Goal: Information Seeking & Learning: Learn about a topic

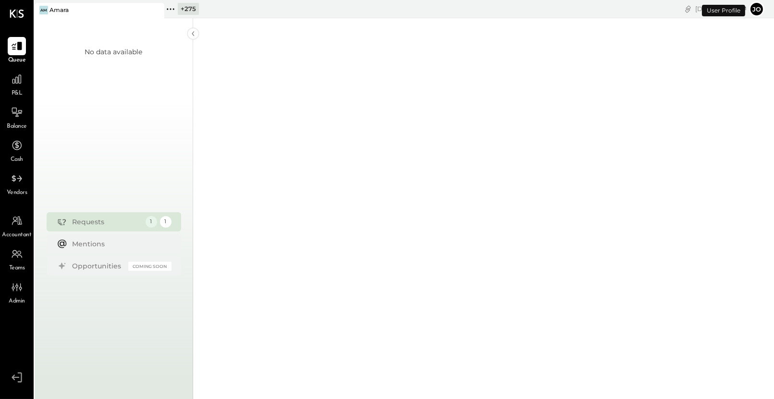
click at [167, 7] on icon at bounding box center [170, 9] width 12 height 12
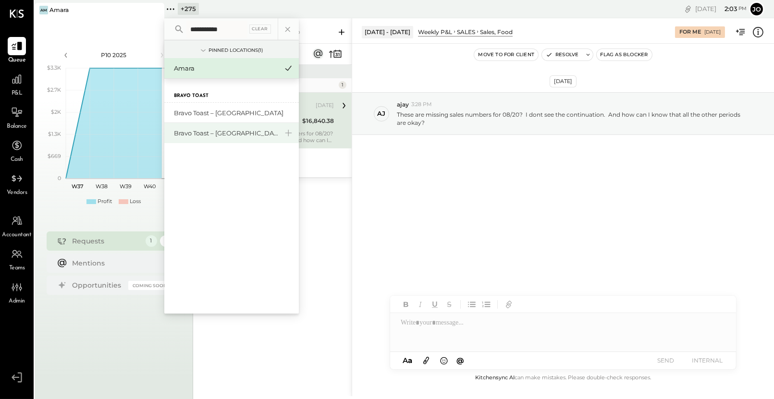
type input "**********"
click at [216, 135] on div "Bravo Toast – [GEOGRAPHIC_DATA]" at bounding box center [226, 133] width 104 height 9
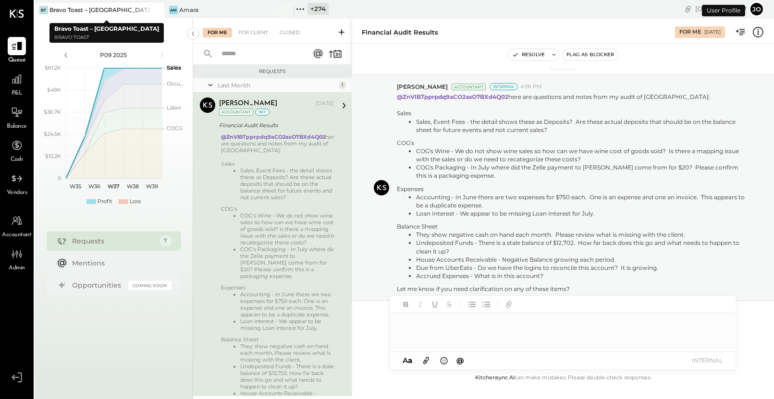
scroll to position [57, 0]
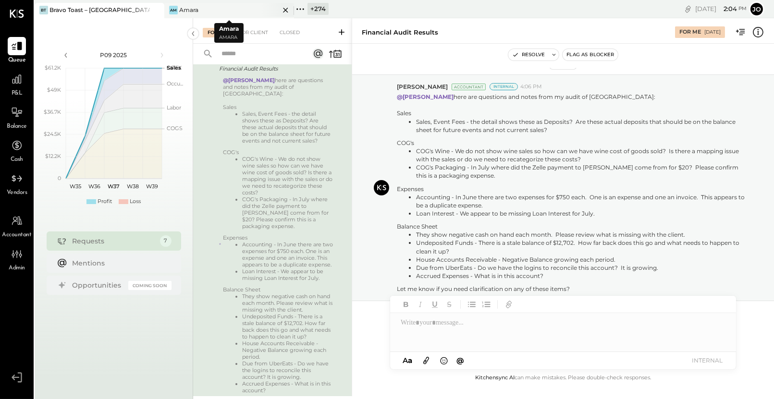
click at [287, 9] on icon at bounding box center [285, 10] width 12 height 12
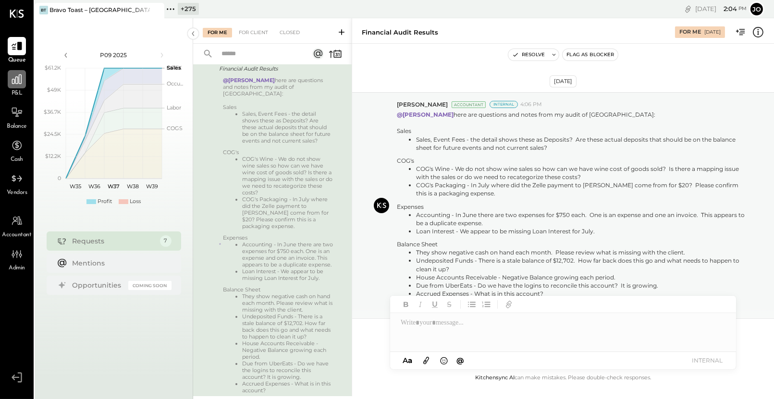
click at [12, 78] on icon at bounding box center [17, 79] width 12 height 12
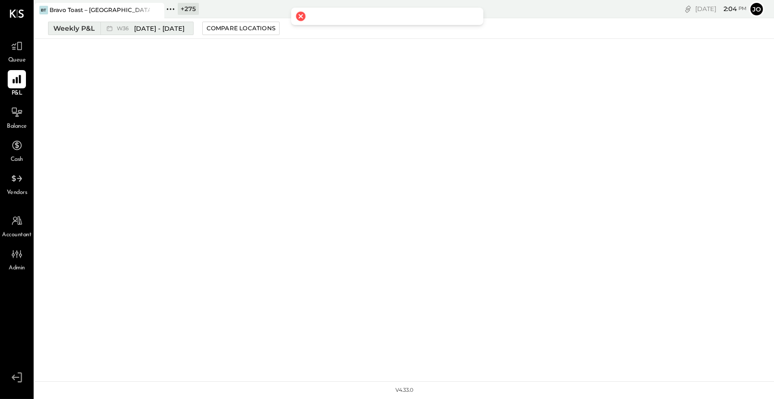
click at [117, 23] on div "W36 Sep 1 - 7, 2025" at bounding box center [144, 28] width 88 height 12
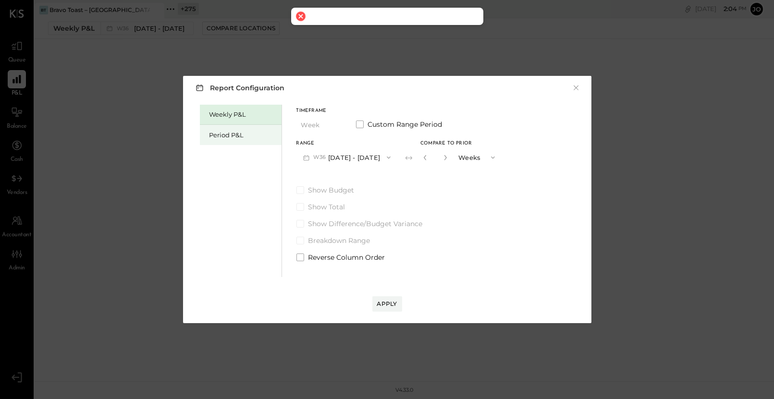
click at [234, 129] on div "Period P&L" at bounding box center [241, 135] width 82 height 20
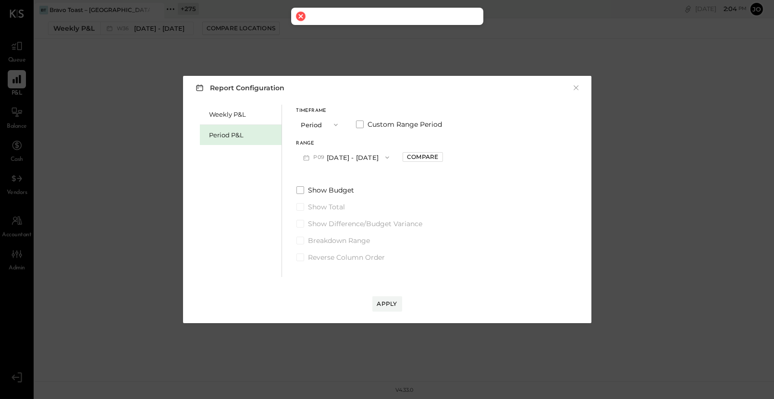
click at [393, 165] on button "P09 Aug 25 - Sep 28, 2025" at bounding box center [346, 157] width 100 height 18
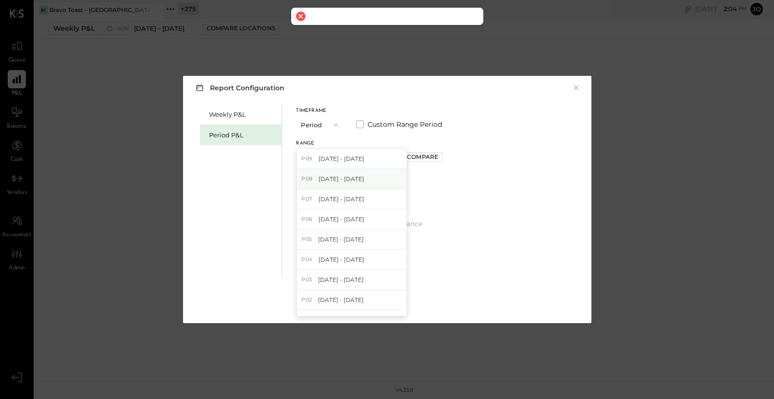
click at [389, 174] on div "P08 Jul 28 - Aug 24, 2025" at bounding box center [351, 179] width 109 height 20
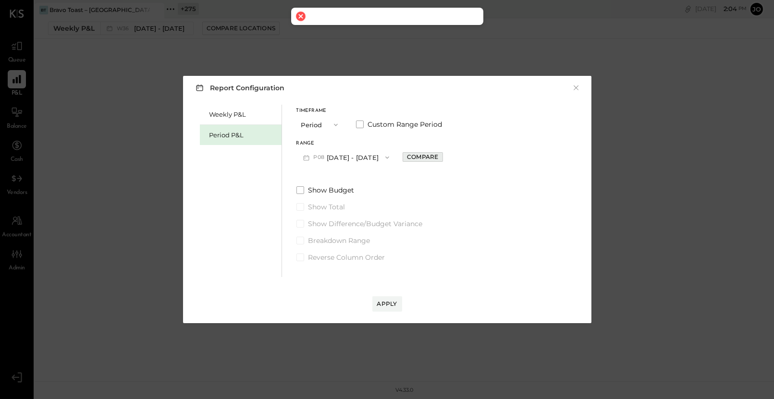
click at [442, 161] on button "Compare" at bounding box center [422, 157] width 40 height 10
click at [473, 157] on button "Periods" at bounding box center [476, 157] width 48 height 18
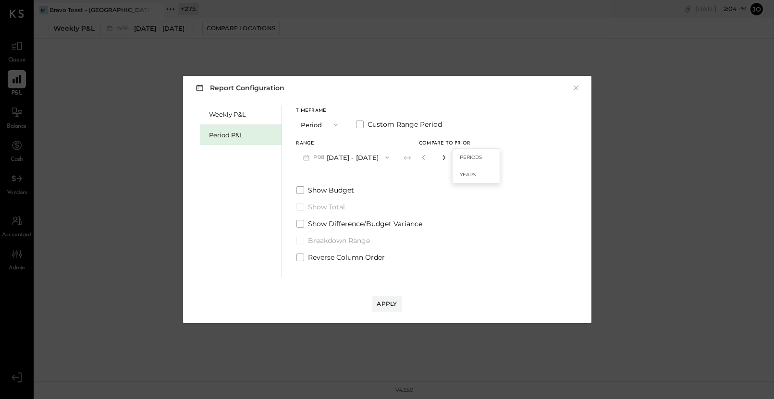
click at [445, 157] on icon "button" at bounding box center [444, 157] width 2 height 5
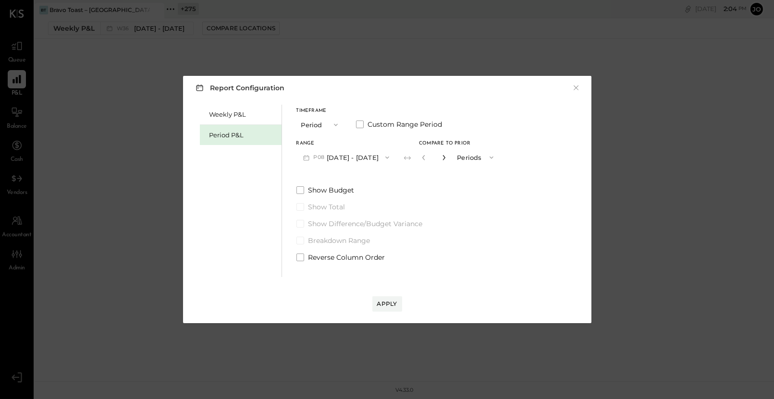
type input "*"
click at [400, 302] on button "Apply" at bounding box center [387, 303] width 30 height 15
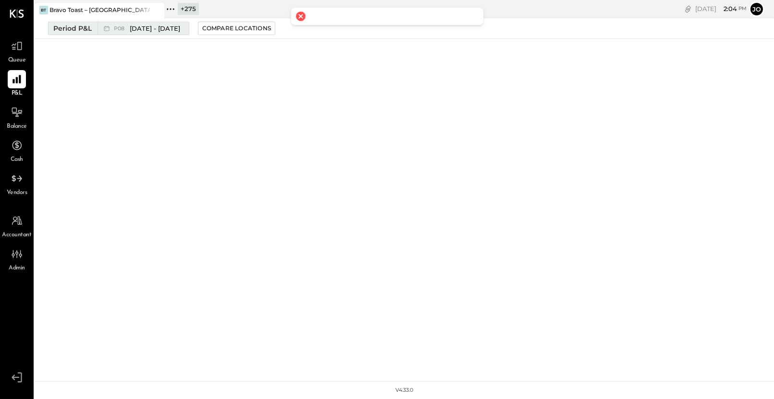
click at [127, 31] on div "P08 Jul 28 - Aug 24, 2025" at bounding box center [147, 28] width 66 height 9
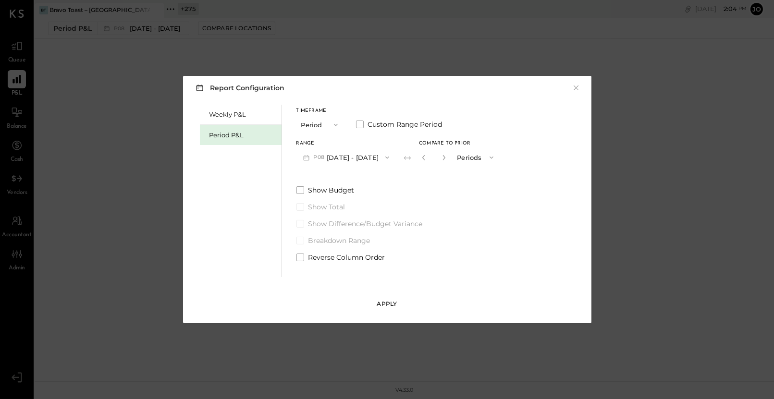
click at [389, 300] on div "Apply" at bounding box center [387, 304] width 20 height 8
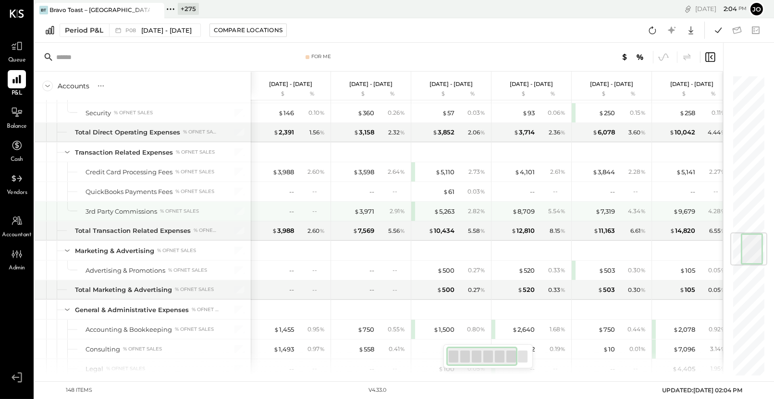
scroll to position [1314, 0]
drag, startPoint x: 278, startPoint y: 195, endPoint x: 315, endPoint y: 195, distance: 37.0
click at [316, 202] on div "-- --" at bounding box center [291, 211] width 72 height 19
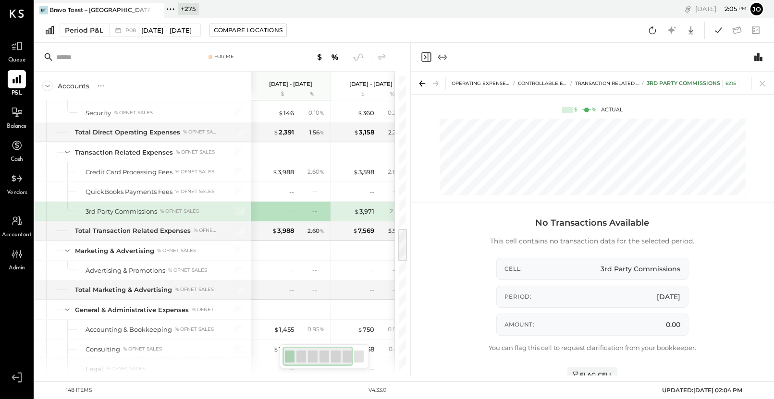
click at [764, 74] on div "OPERATING EXPENSES (EBITDA) CONTROLLABLE EXPENSES Transaction Related Expenses …" at bounding box center [592, 83] width 363 height 23
click at [765, 85] on icon at bounding box center [761, 83] width 13 height 13
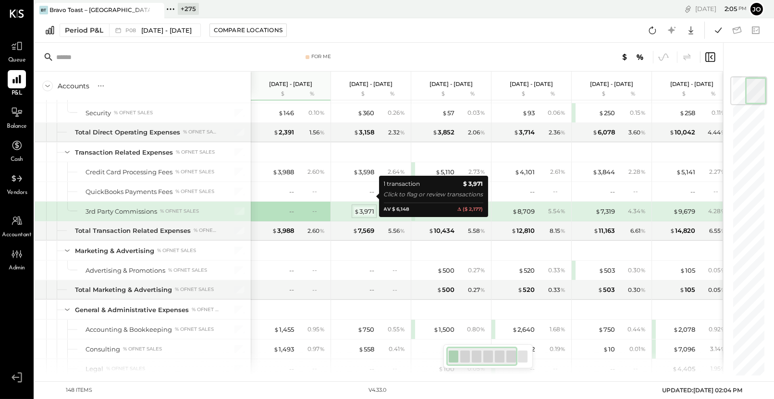
click at [358, 207] on span "$" at bounding box center [356, 211] width 5 height 8
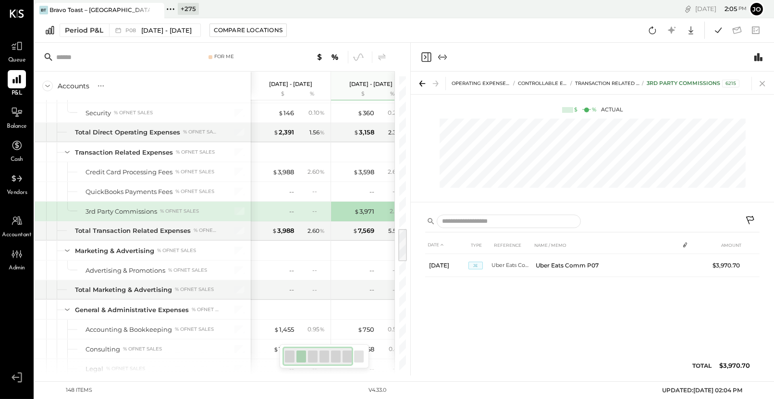
click at [765, 81] on icon at bounding box center [761, 83] width 13 height 13
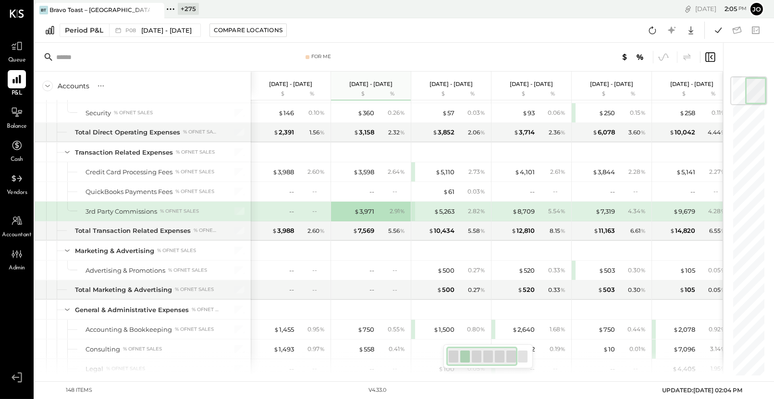
click at [440, 202] on div "$ 5,263 2.82 %" at bounding box center [452, 211] width 72 height 19
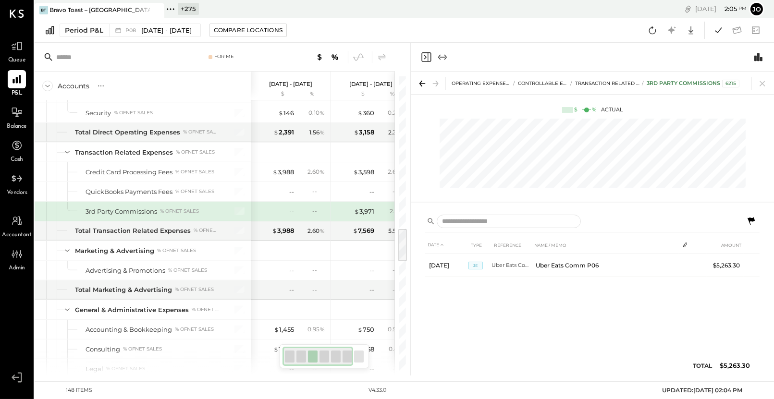
click at [448, 191] on div at bounding box center [592, 154] width 363 height 81
click at [761, 79] on icon at bounding box center [761, 83] width 13 height 13
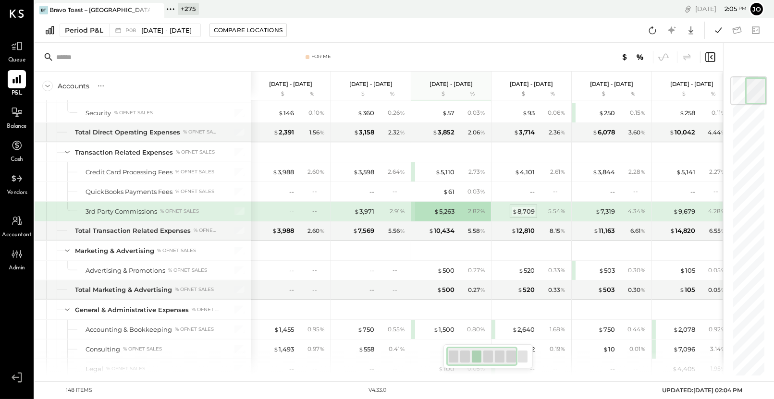
click at [529, 207] on div "$ 8,709" at bounding box center [523, 211] width 23 height 9
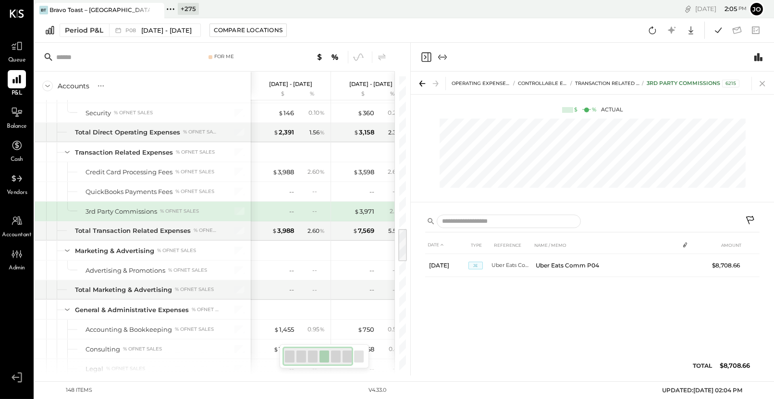
click at [763, 78] on icon at bounding box center [761, 83] width 13 height 13
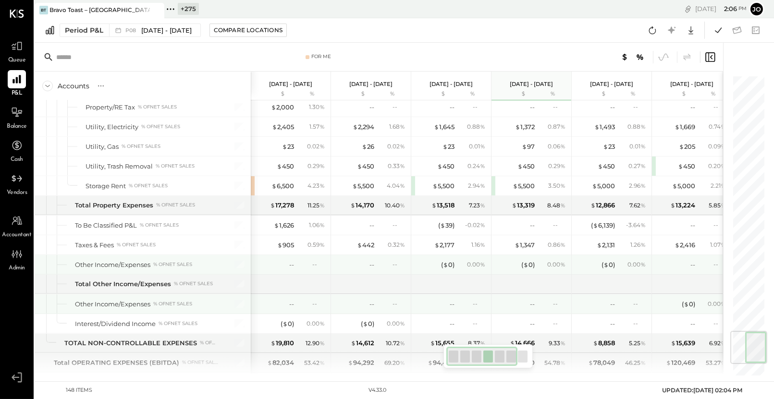
scroll to position [2132, 0]
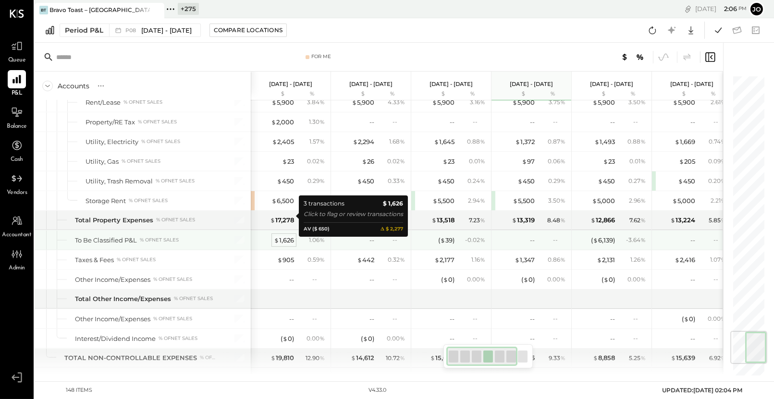
click at [291, 236] on div "$ 1,626" at bounding box center [284, 240] width 20 height 9
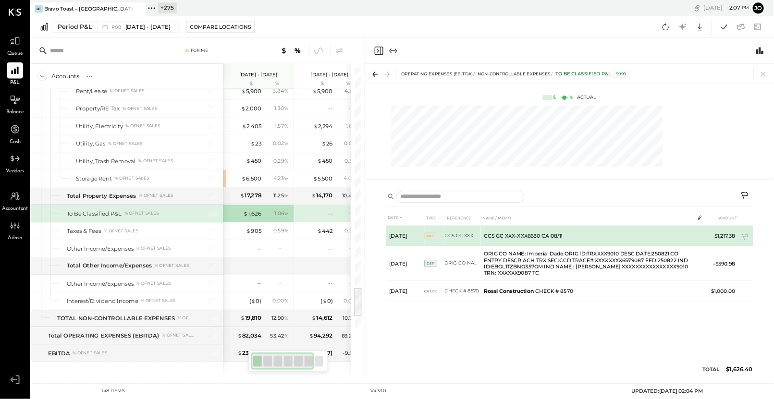
scroll to position [2132, 0]
click at [773, 264] on td at bounding box center [787, 263] width 13 height 18
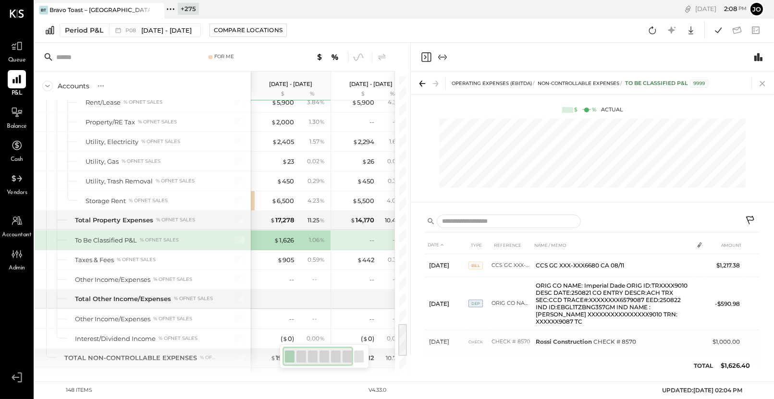
click at [768, 87] on icon at bounding box center [761, 83] width 13 height 13
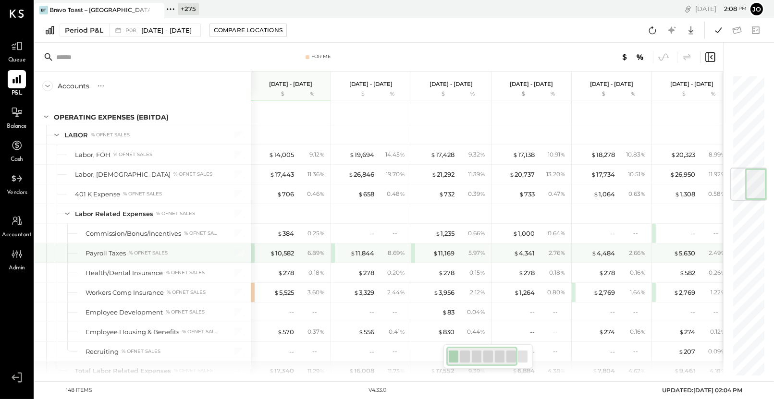
scroll to position [771, 0]
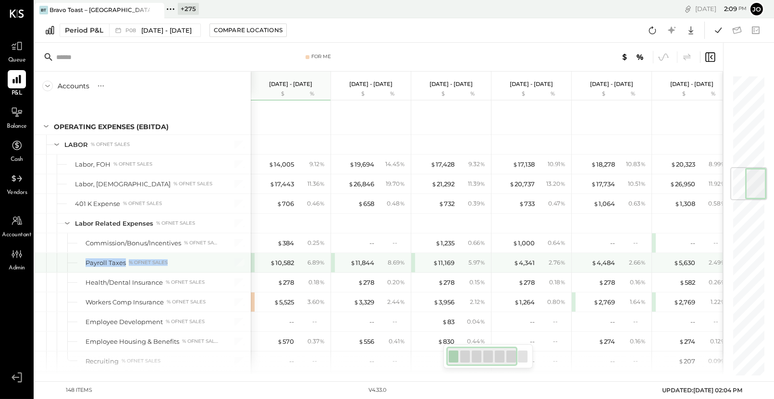
drag, startPoint x: 80, startPoint y: 252, endPoint x: 189, endPoint y: 252, distance: 109.0
click at [189, 253] on div "Payroll Taxes % of NET SALES" at bounding box center [143, 262] width 216 height 19
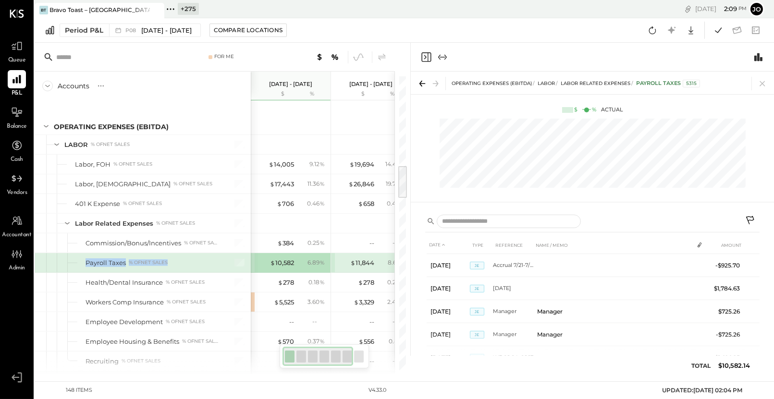
scroll to position [820, 0]
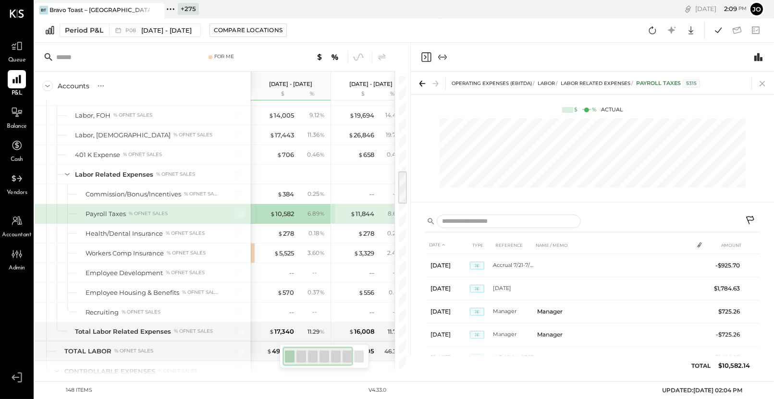
click at [767, 77] on icon at bounding box center [761, 83] width 13 height 13
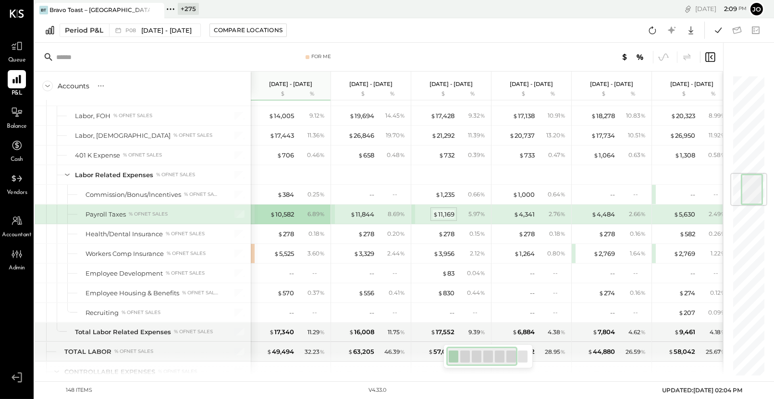
click at [440, 210] on div "$ 11,169" at bounding box center [444, 214] width 22 height 9
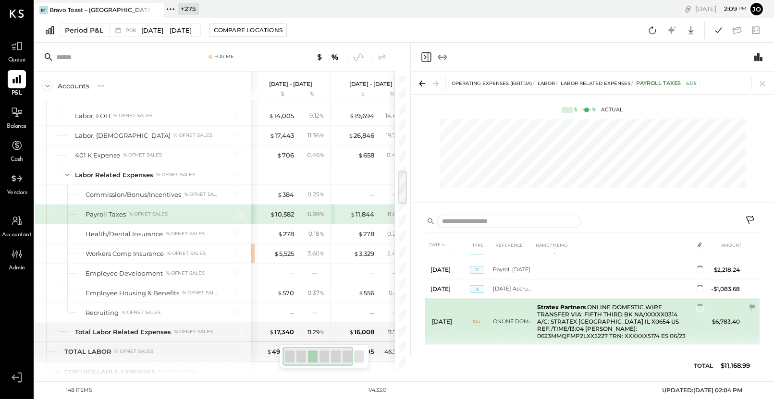
scroll to position [47, 0]
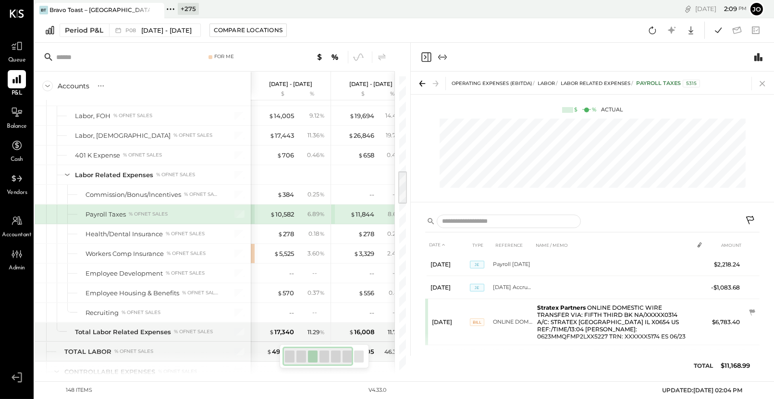
click at [768, 83] on icon at bounding box center [761, 83] width 13 height 13
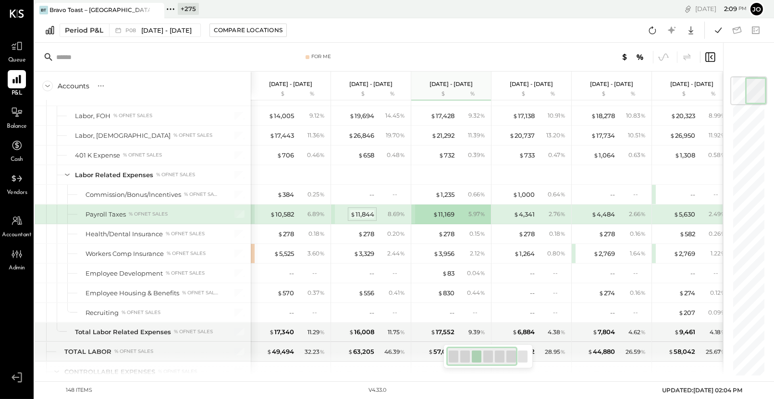
click at [366, 210] on div "$ 11,844" at bounding box center [362, 214] width 24 height 9
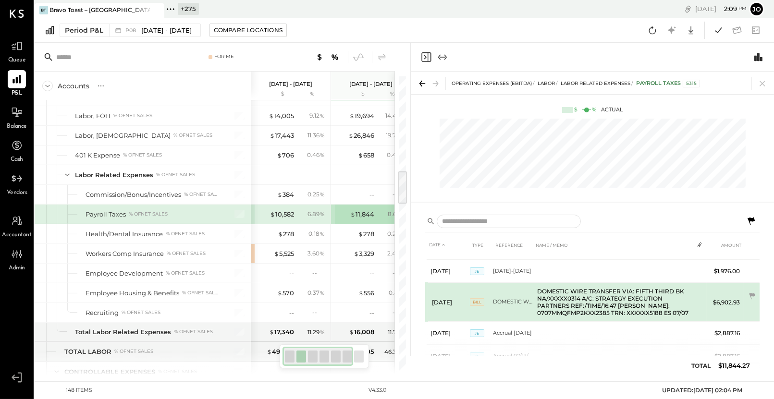
scroll to position [15, 0]
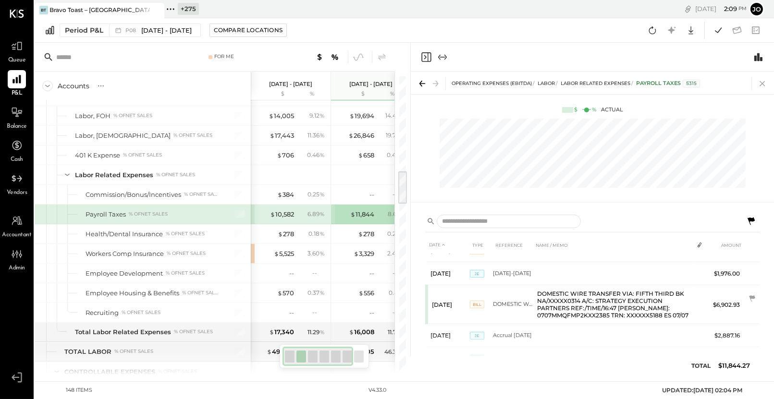
click at [765, 83] on icon at bounding box center [761, 83] width 13 height 13
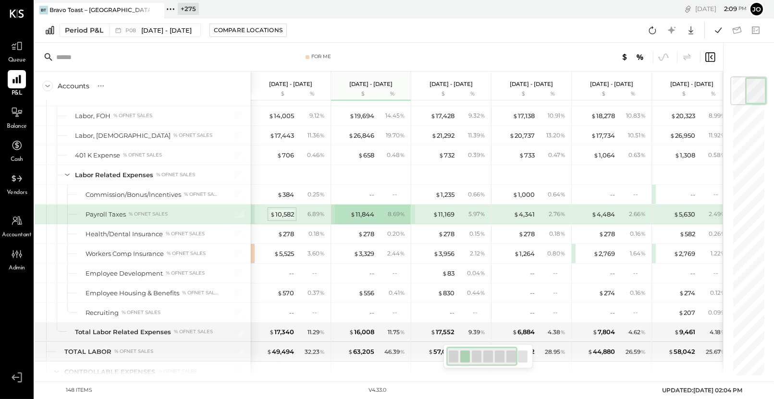
click at [279, 210] on div "$ 10,582" at bounding box center [282, 214] width 24 height 9
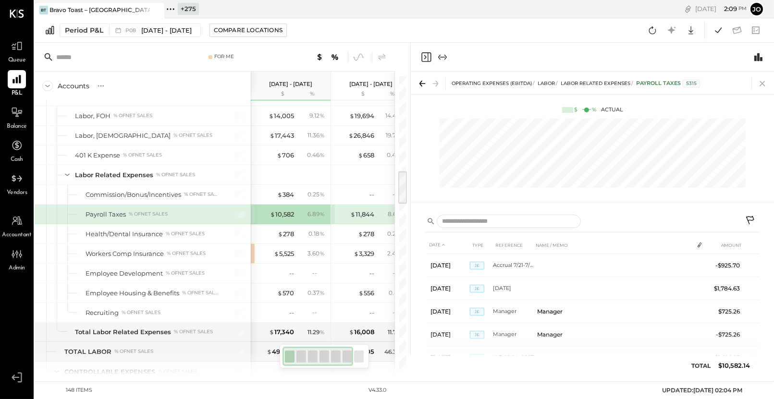
click at [764, 80] on icon at bounding box center [761, 83] width 13 height 13
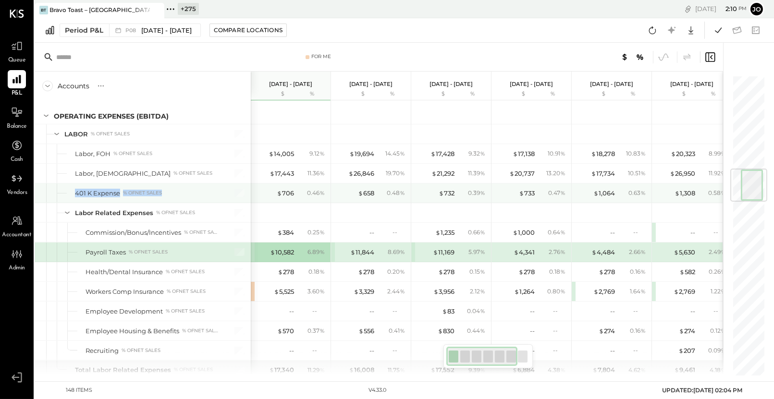
drag, startPoint x: 73, startPoint y: 185, endPoint x: 169, endPoint y: 185, distance: 96.0
click at [169, 185] on div "401 K Expense % of NET SALES" at bounding box center [143, 192] width 216 height 19
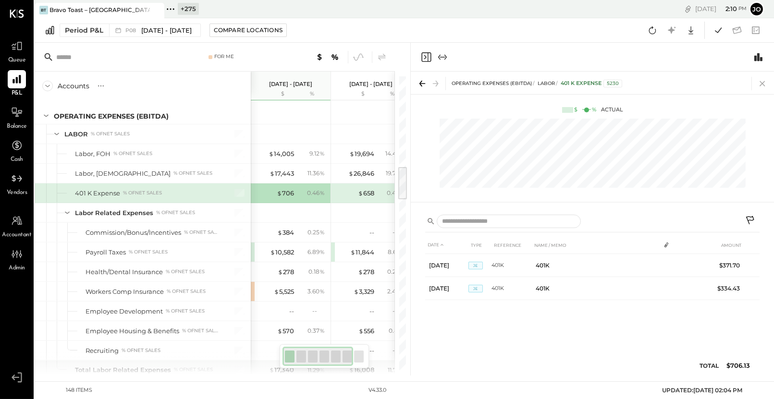
click at [757, 81] on icon at bounding box center [761, 83] width 13 height 13
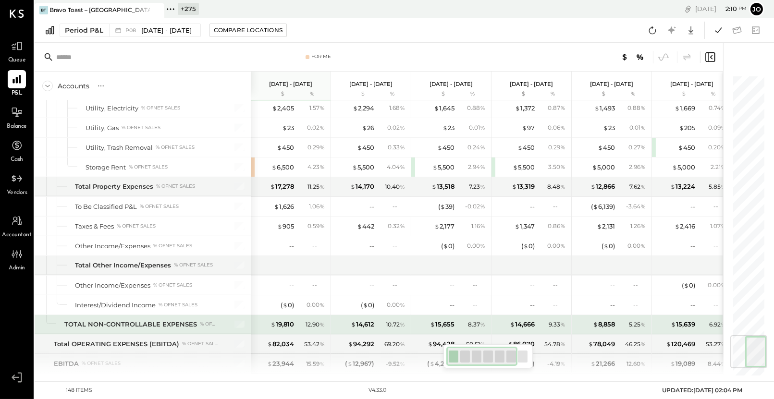
scroll to position [2198, 0]
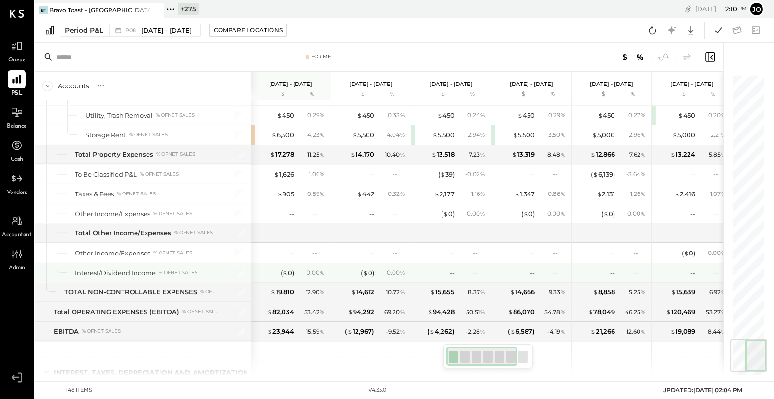
drag, startPoint x: 60, startPoint y: 247, endPoint x: 220, endPoint y: 247, distance: 160.4
click at [217, 263] on div "Interest/Dividend Income % of NET SALES" at bounding box center [143, 272] width 216 height 19
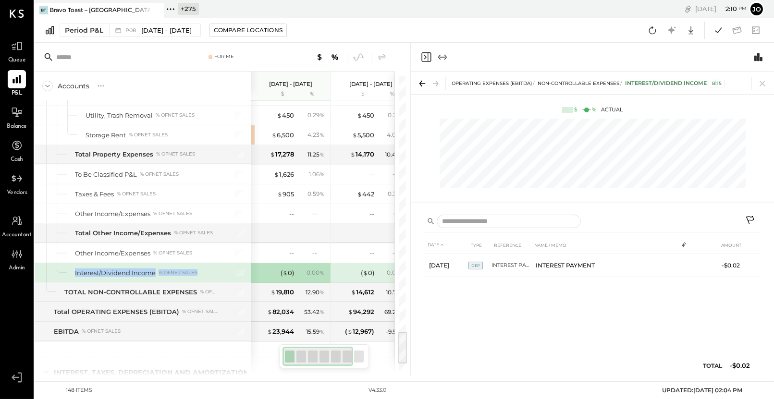
scroll to position [0, 128]
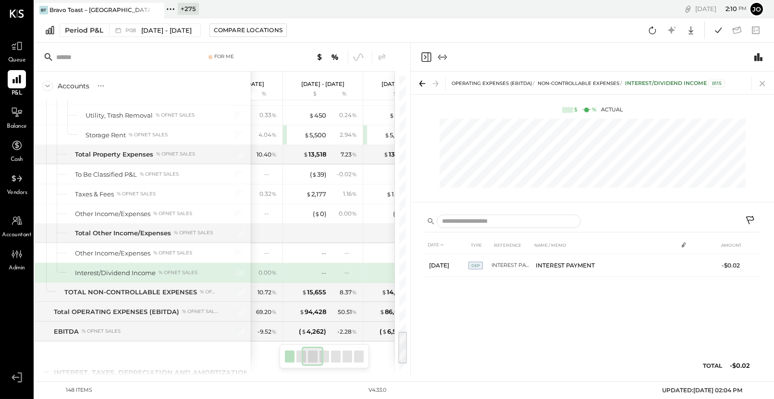
click at [765, 83] on icon at bounding box center [761, 83] width 13 height 13
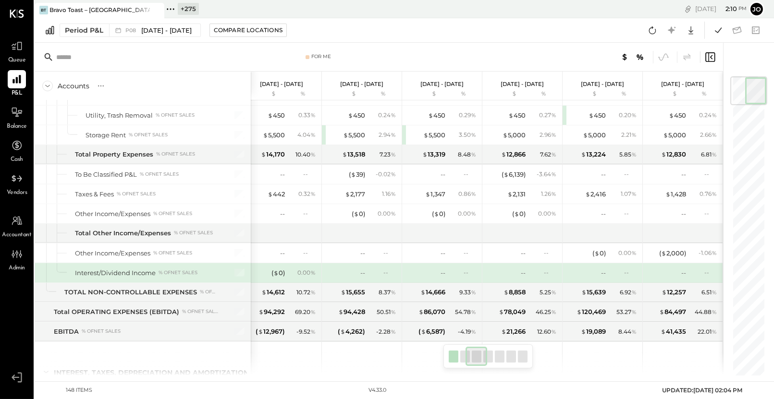
scroll to position [0, 87]
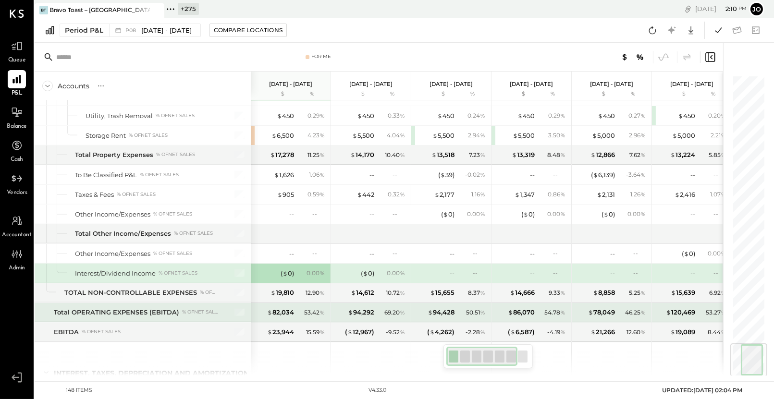
scroll to position [2259, 0]
